Goal: Navigation & Orientation: Find specific page/section

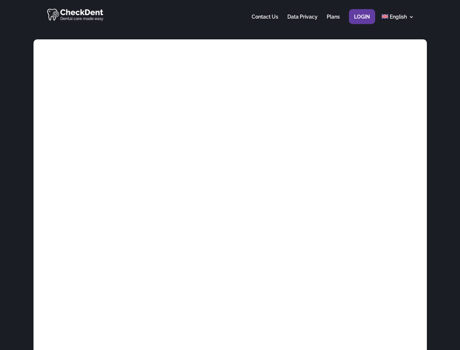
click at [230, 14] on div at bounding box center [230, 14] width 368 height 28
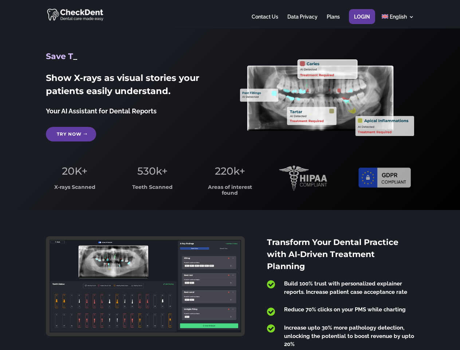
click at [230, 175] on span "220k+" at bounding box center [230, 171] width 30 height 12
click at [230, 14] on div at bounding box center [230, 14] width 368 height 28
click at [230, 175] on span "220k+" at bounding box center [230, 171] width 30 height 12
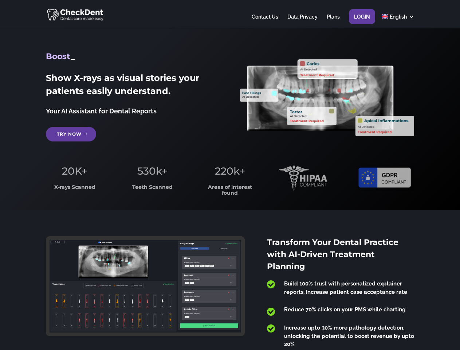
click at [230, 14] on div at bounding box center [230, 14] width 368 height 28
